Goal: Entertainment & Leisure: Consume media (video, audio)

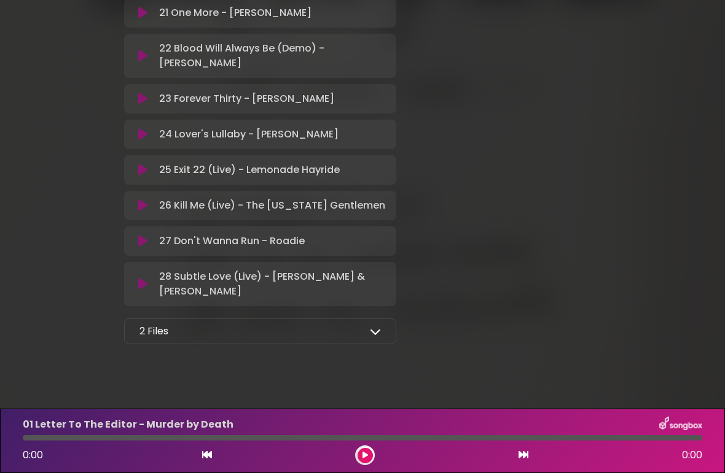
scroll to position [1067, 0]
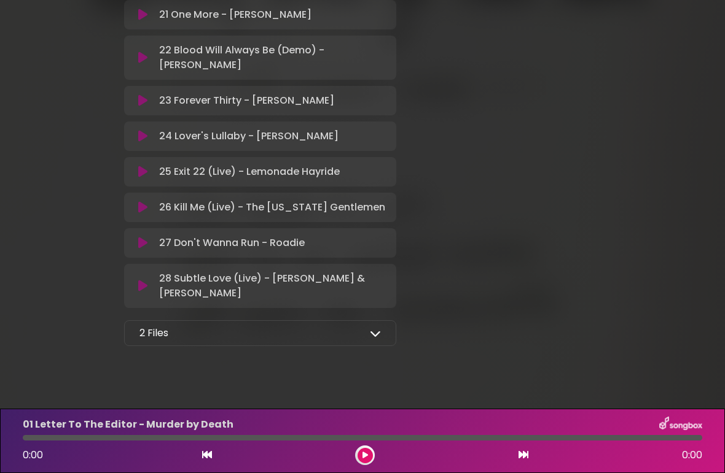
click at [370, 339] on icon at bounding box center [375, 333] width 11 height 11
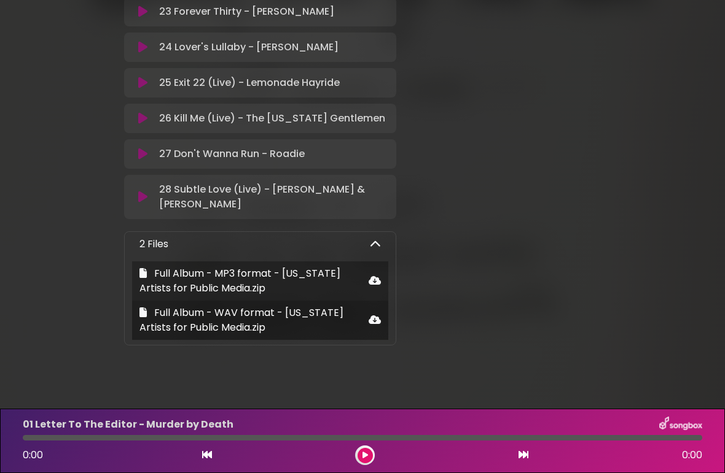
scroll to position [1156, 0]
click at [365, 295] on span "Full Album - MP3 format - [US_STATE] Artists for Public Media.zip" at bounding box center [253, 281] width 229 height 29
click at [378, 286] on icon at bounding box center [374, 281] width 12 height 10
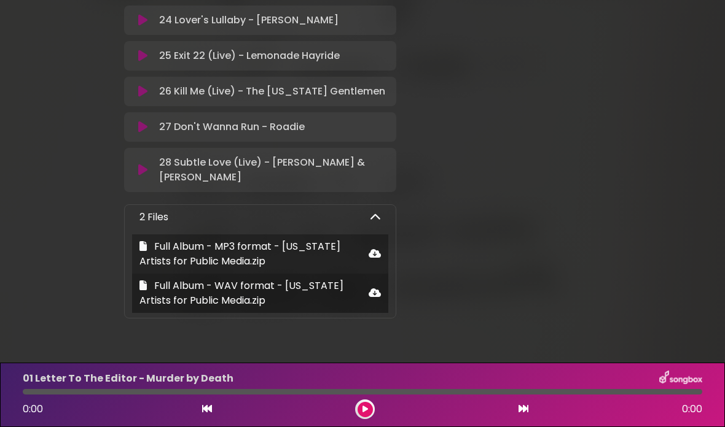
scroll to position [1183, 0]
click at [376, 298] on icon at bounding box center [374, 294] width 12 height 10
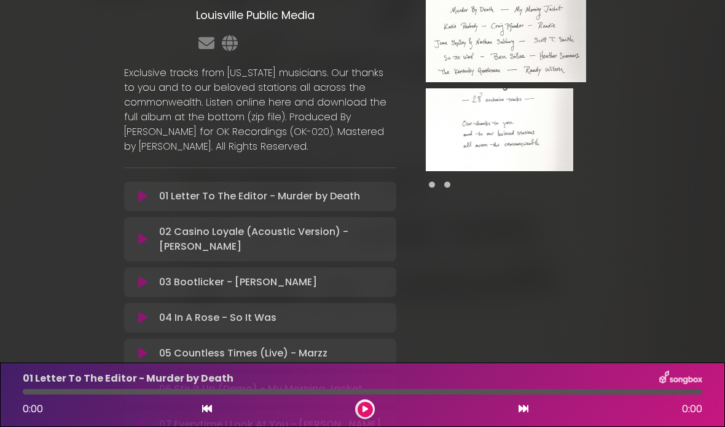
scroll to position [163, 0]
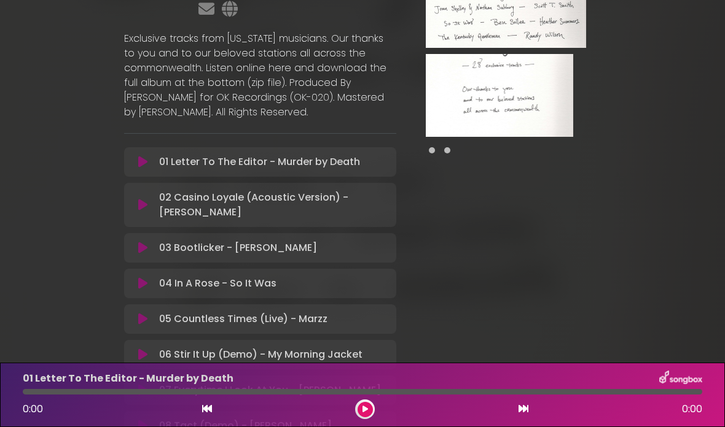
click at [157, 202] on div "02 Casino Loyale (Acoustic Version) - [PERSON_NAME] Loading Track..." at bounding box center [271, 204] width 235 height 29
click at [142, 206] on icon at bounding box center [142, 205] width 9 height 12
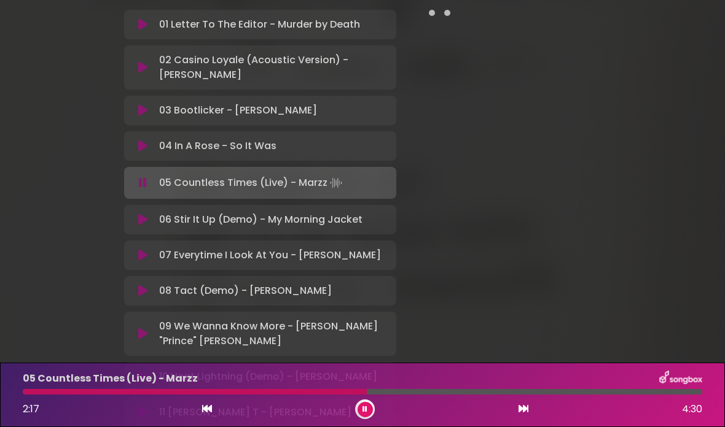
scroll to position [302, 0]
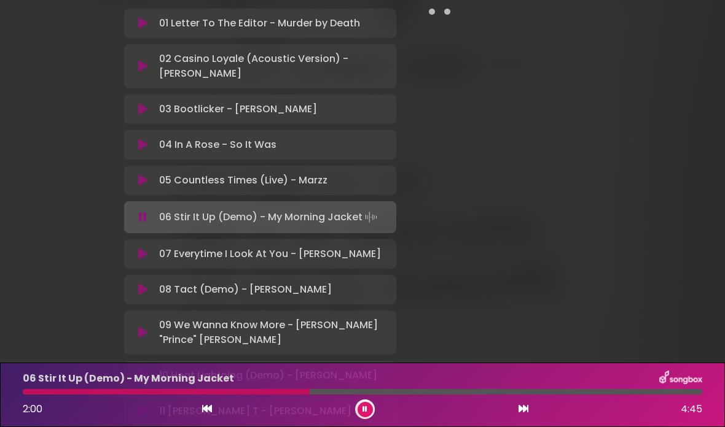
click at [39, 391] on div at bounding box center [166, 392] width 287 height 6
click at [236, 216] on p "06 Stir It Up (Demo) - My Morning Jacket Loading Track..." at bounding box center [269, 217] width 220 height 17
click at [32, 394] on div at bounding box center [34, 392] width 23 height 6
click at [34, 389] on div at bounding box center [362, 392] width 679 height 6
click at [29, 387] on div "06 Stir It Up (Demo) - My Morning Jacket 0:05 4:45" at bounding box center [362, 395] width 694 height 49
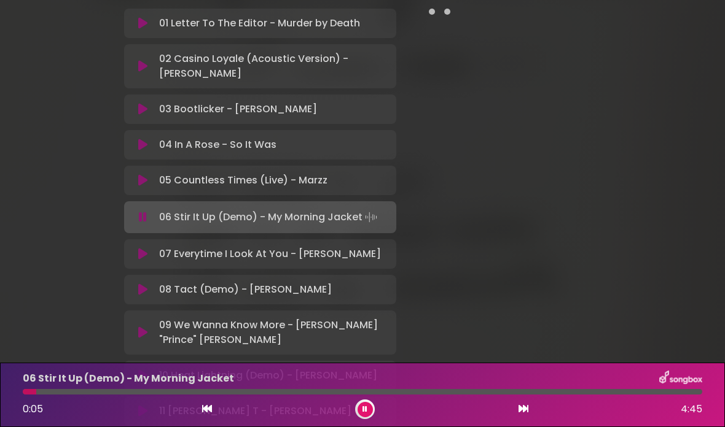
click at [23, 394] on div at bounding box center [30, 392] width 14 height 6
click at [28, 387] on div "06 Stir It Up (Demo) - My Morning Jacket 0:00 4:45" at bounding box center [362, 395] width 694 height 49
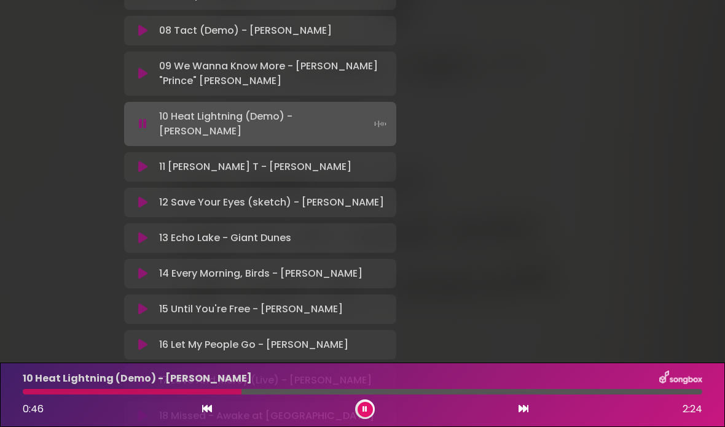
scroll to position [565, 0]
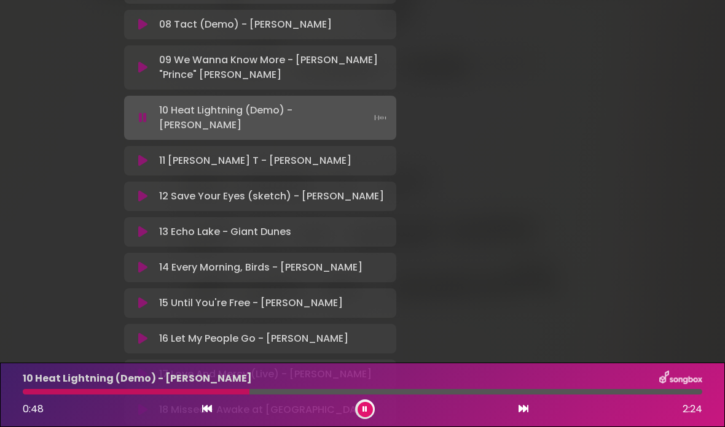
click at [254, 146] on div "11 [PERSON_NAME] T - [PERSON_NAME] Loading Track... Your Feedback" at bounding box center [260, 160] width 272 height 29
click at [267, 154] on p "11 [PERSON_NAME] T - [PERSON_NAME] Loading Track..." at bounding box center [255, 161] width 192 height 15
click at [521, 417] on button at bounding box center [523, 410] width 11 height 16
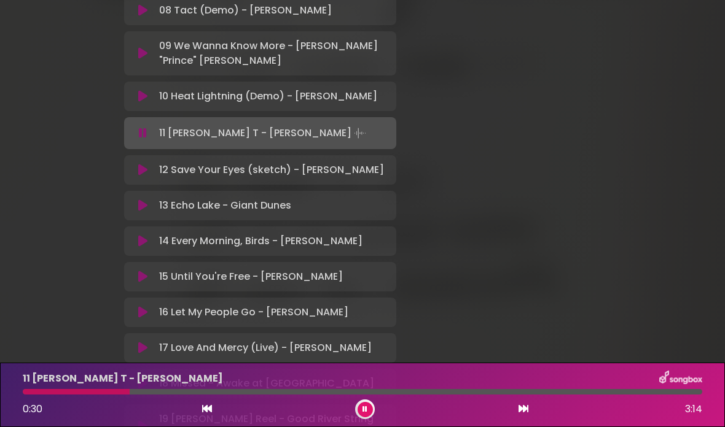
scroll to position [617, 0]
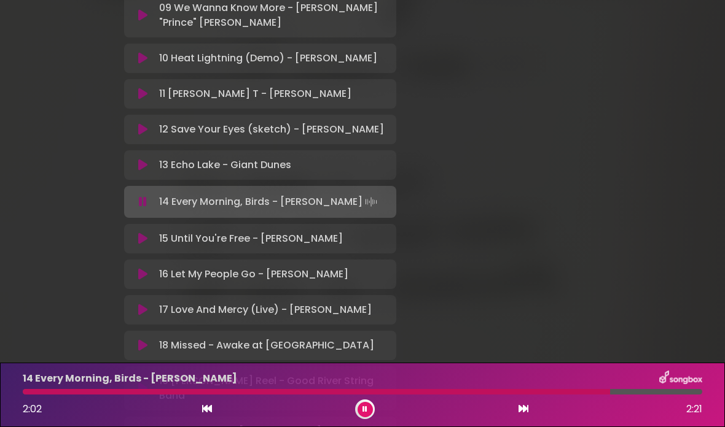
click at [523, 407] on icon at bounding box center [523, 409] width 10 height 10
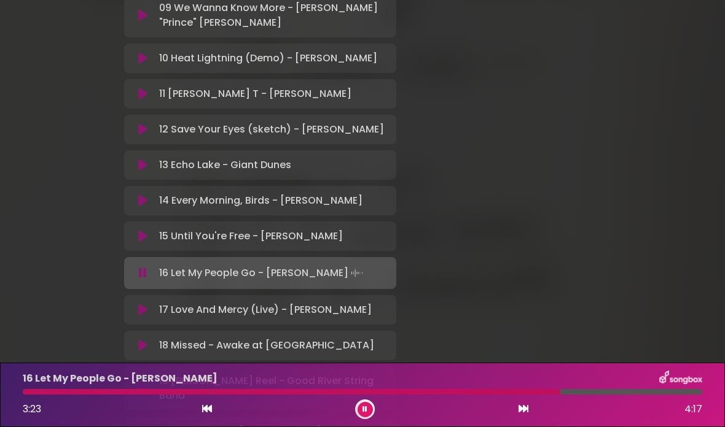
click at [528, 411] on button at bounding box center [523, 410] width 11 height 16
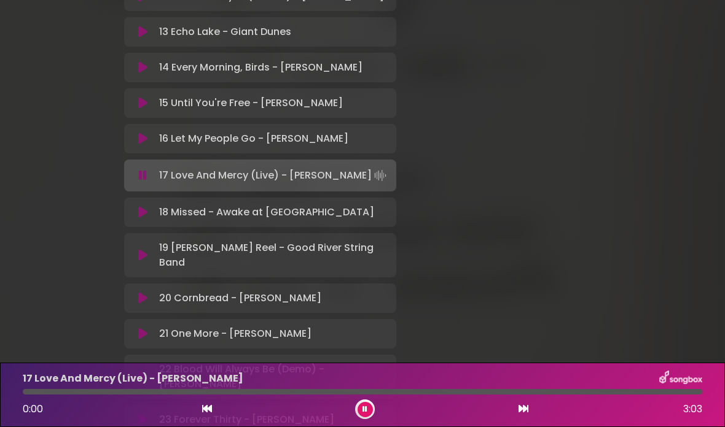
scroll to position [755, 0]
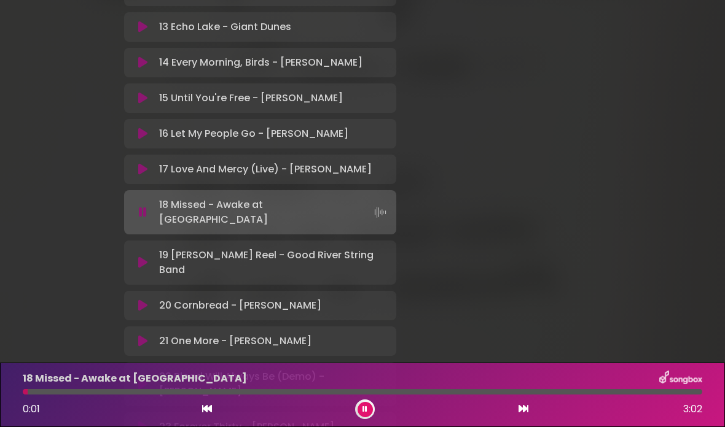
click at [716, 297] on div "[US_STATE] Artists for Public Media Louisville Public Media ×" at bounding box center [362, 20] width 725 height 1523
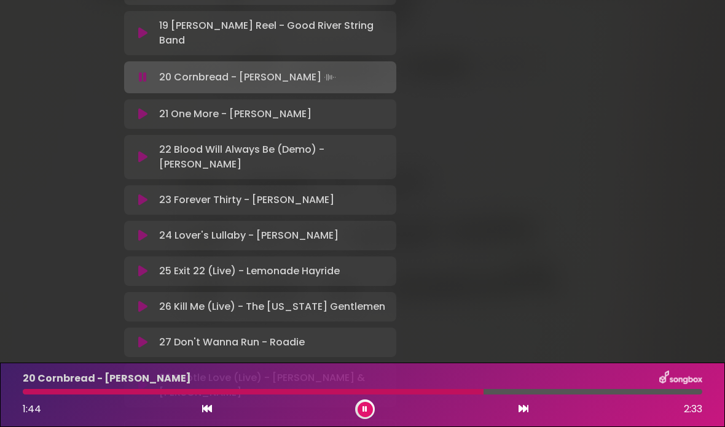
scroll to position [968, 0]
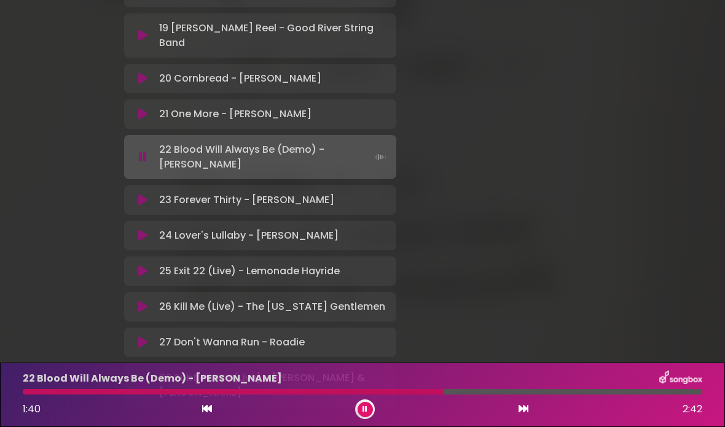
click at [371, 402] on div at bounding box center [365, 410] width 20 height 20
click at [367, 405] on button at bounding box center [364, 409] width 15 height 15
